Goal: Information Seeking & Learning: Learn about a topic

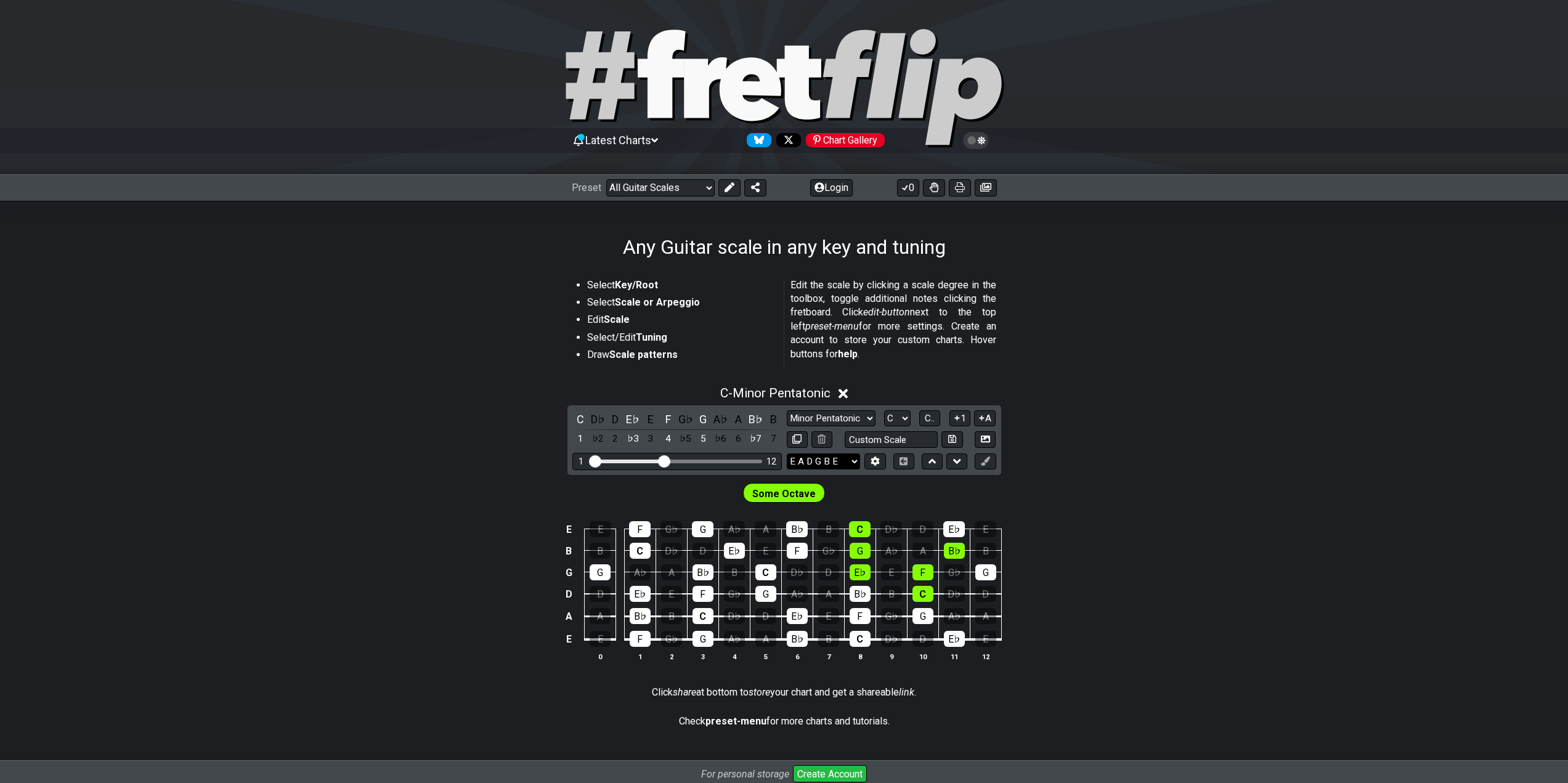
click at [849, 460] on select "E A D G B E E A D G B E E A D G B E B E A D F♯ B A D G C E A D A D G B E E♭ A♭ …" at bounding box center [823, 461] width 73 height 17
select select "D G D G B D"
click at [787, 453] on select "E A D G B E E A D G B E E A D G B E B E A D F♯ B A D G C E A D A D G B E E♭ A♭ …" at bounding box center [823, 461] width 73 height 17
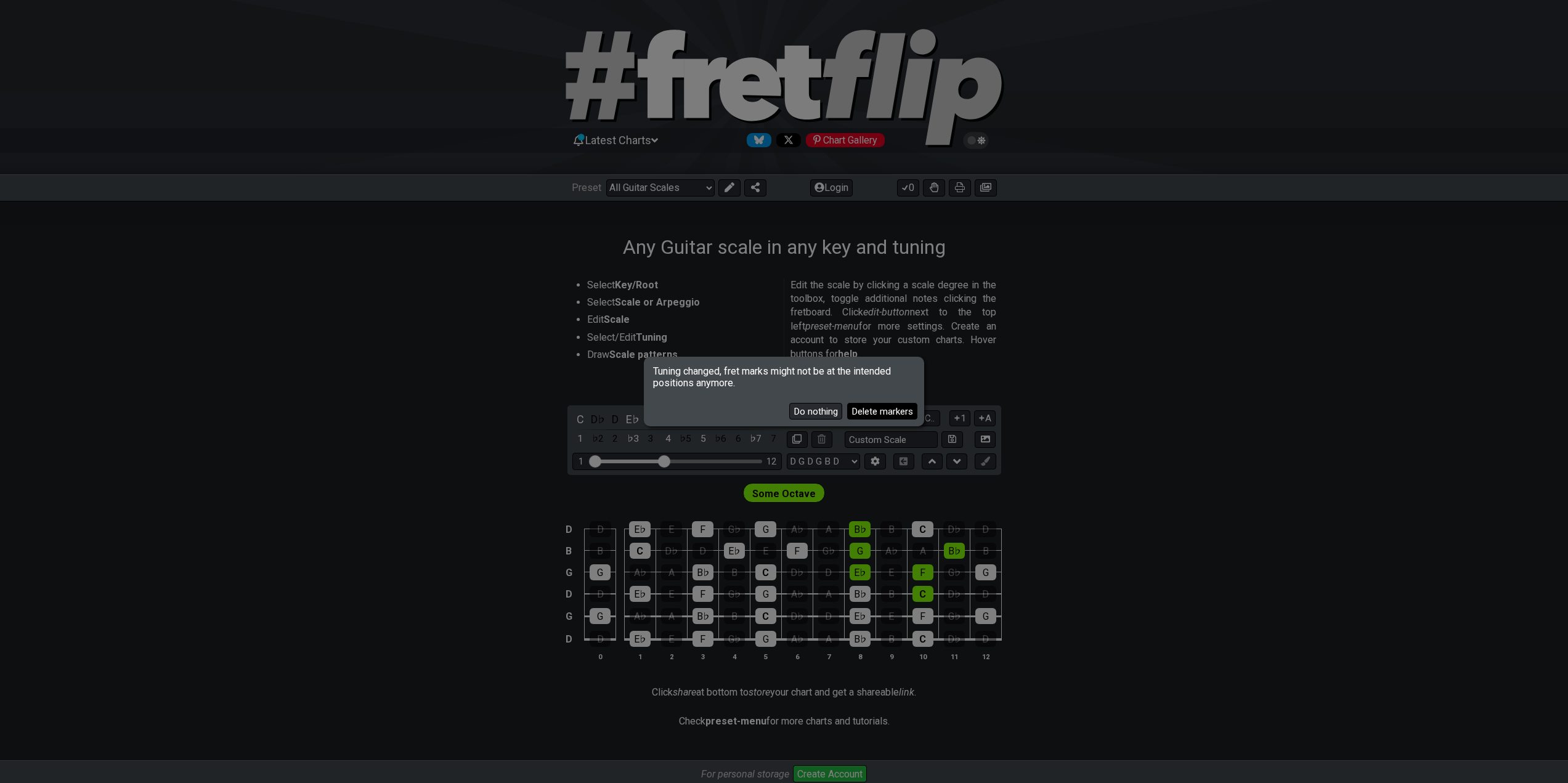
click at [875, 411] on button "Delete markers" at bounding box center [882, 411] width 71 height 17
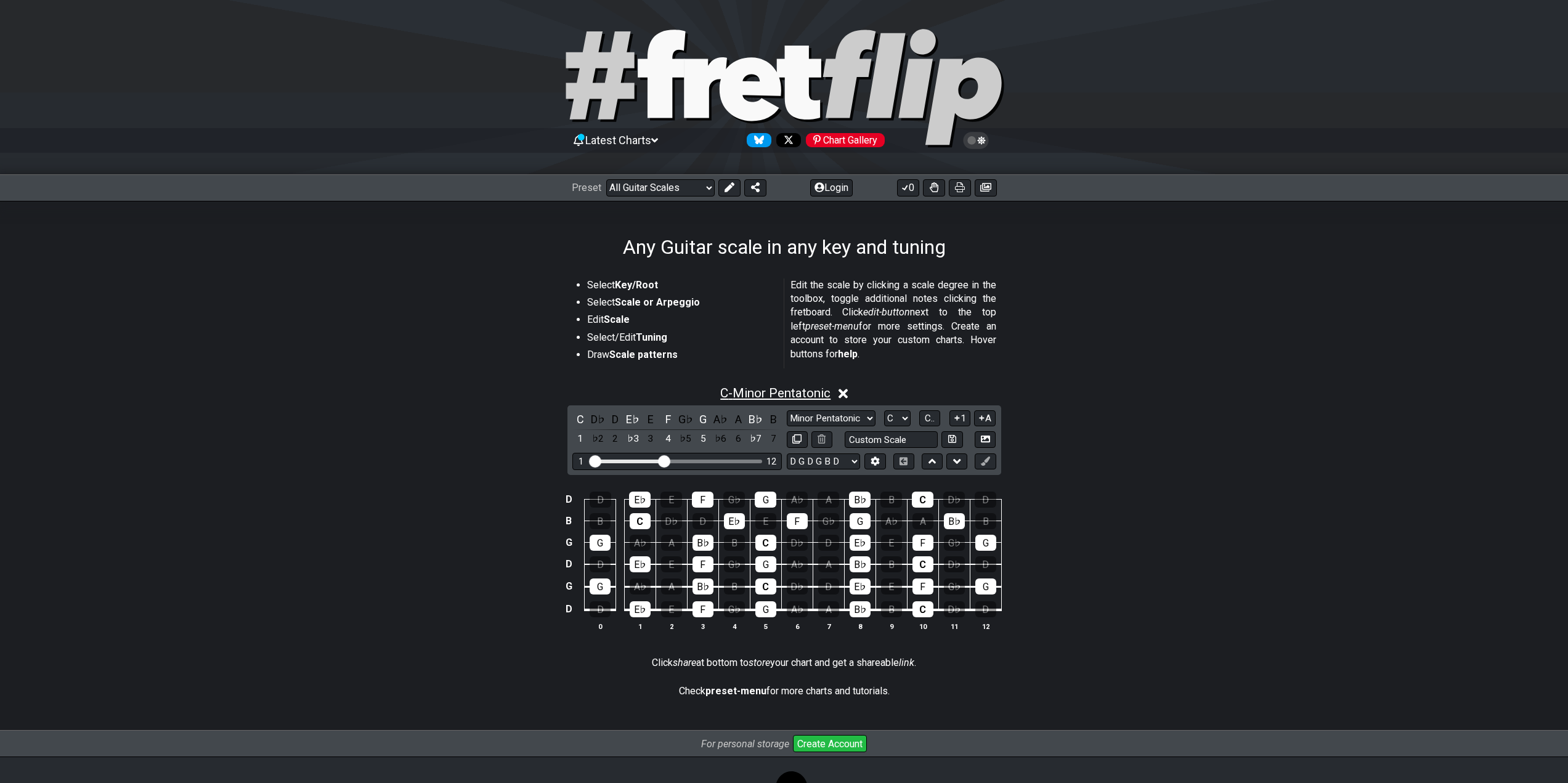
click at [819, 393] on span "C - Minor Pentatonic" at bounding box center [776, 393] width 111 height 14
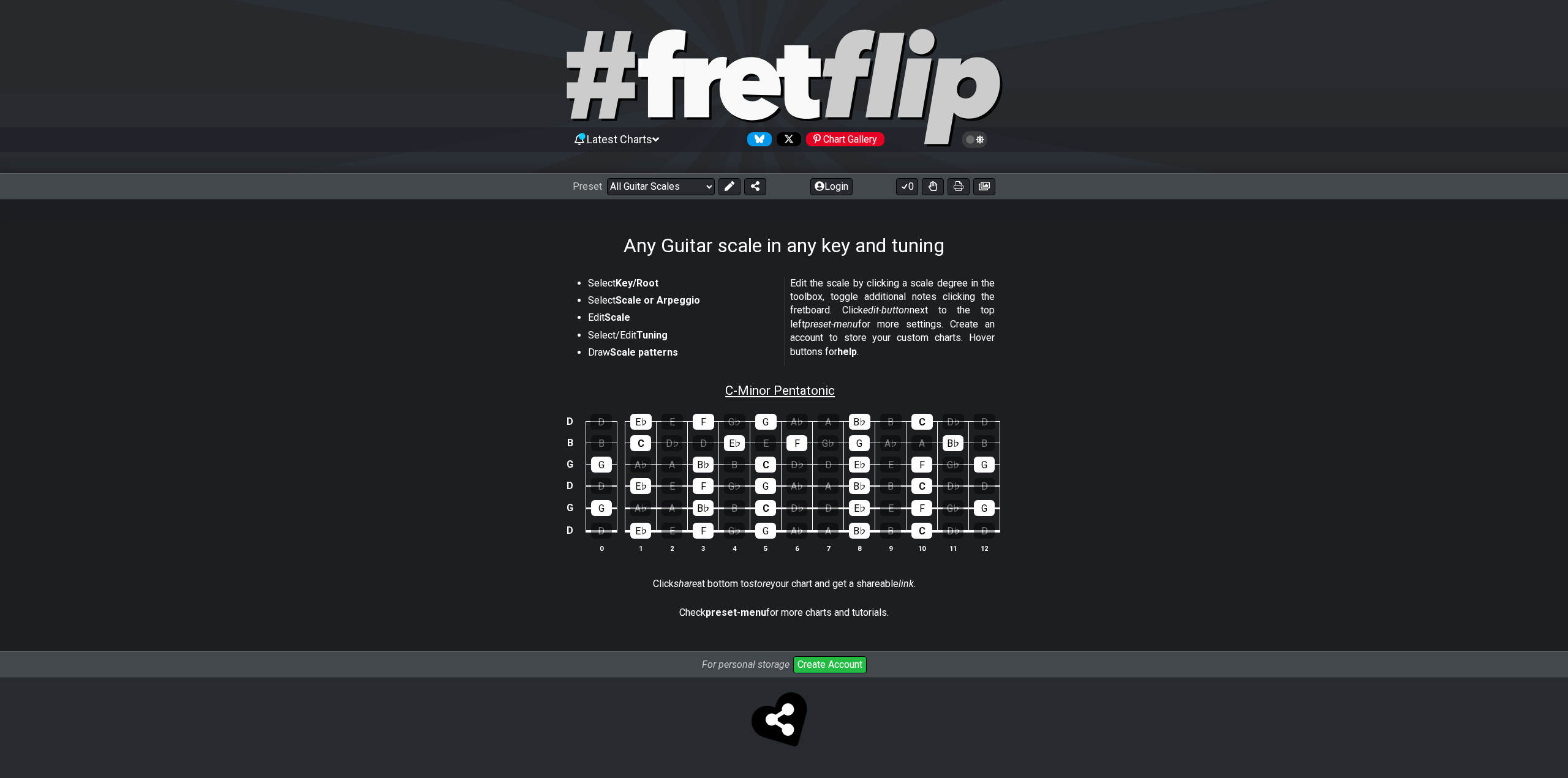
click at [814, 391] on span "C - Minor Pentatonic" at bounding box center [780, 391] width 110 height 14
select select "C"
select select "D G D G B D"
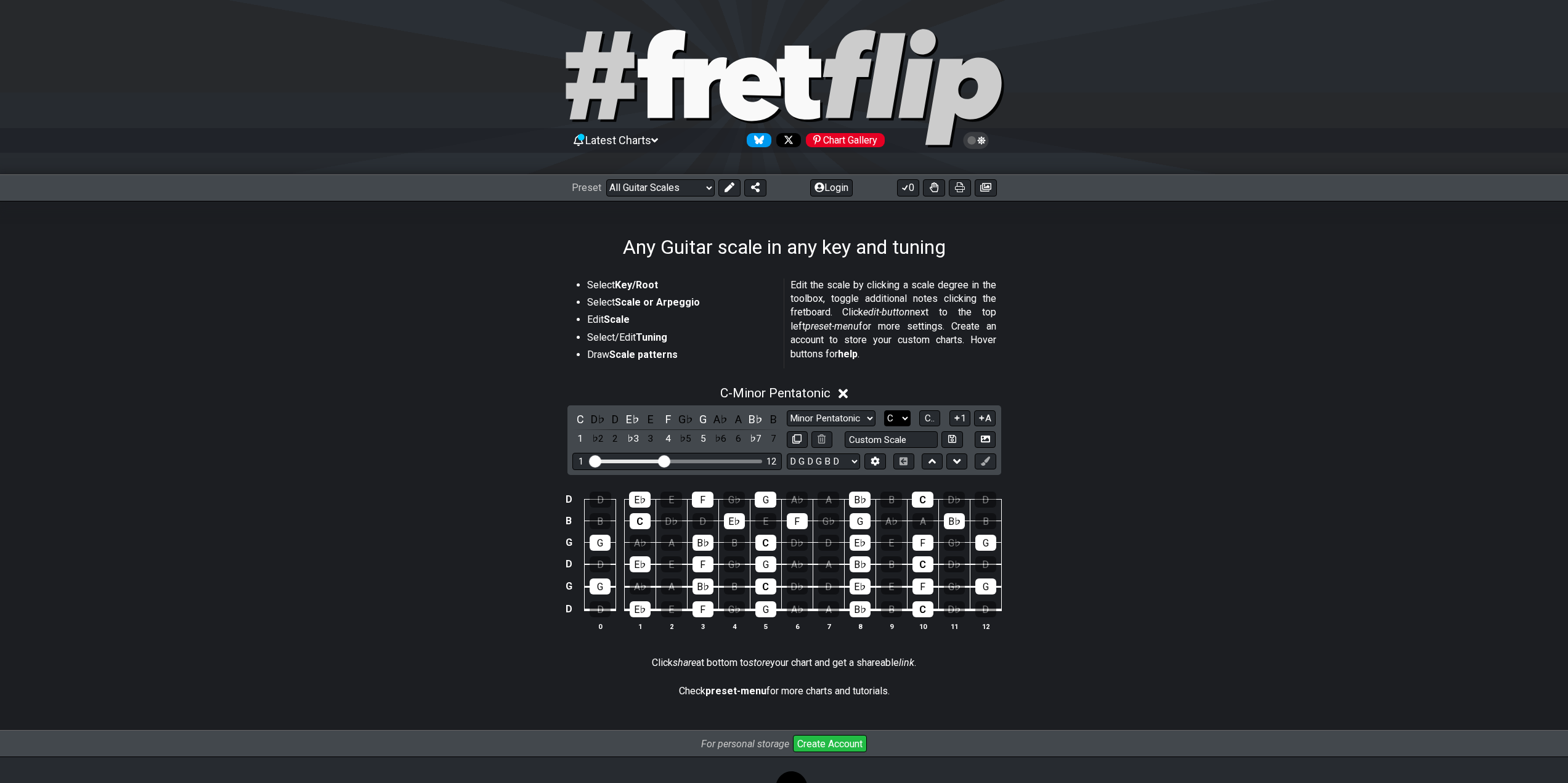
click at [896, 415] on select "A♭ A A♯ B♭ B C C♯ D♭ D D♯ E♭ E F F♯ G♭ G G♯" at bounding box center [897, 419] width 26 height 17
select select "G"
click at [884, 411] on select "A♭ A A♯ B♭ B C C♯ D♭ D D♯ E♭ E F F♯ G♭ G G♯" at bounding box center [897, 419] width 26 height 17
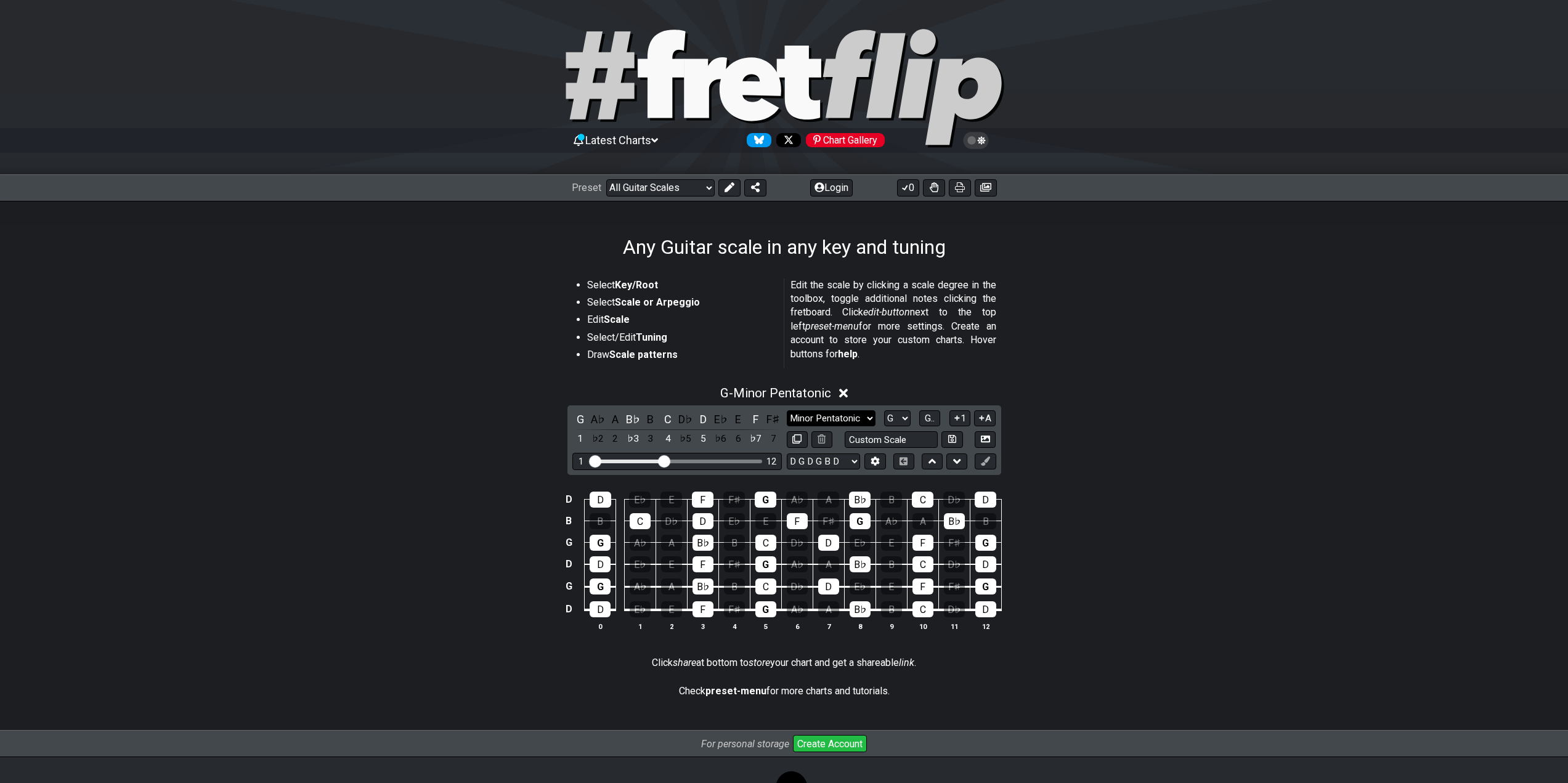
click at [863, 418] on select "Minor Pentatonic Root Minor Pentatonic Major Pentatonic Minor Blues Major Blues…" at bounding box center [831, 419] width 89 height 17
select select "Major Pentatonic"
click at [787, 411] on select "Minor Pentatonic Root Minor Pentatonic Major Pentatonic Minor Blues Major Blues…" at bounding box center [831, 419] width 89 height 17
